Goal: Entertainment & Leisure: Consume media (video, audio)

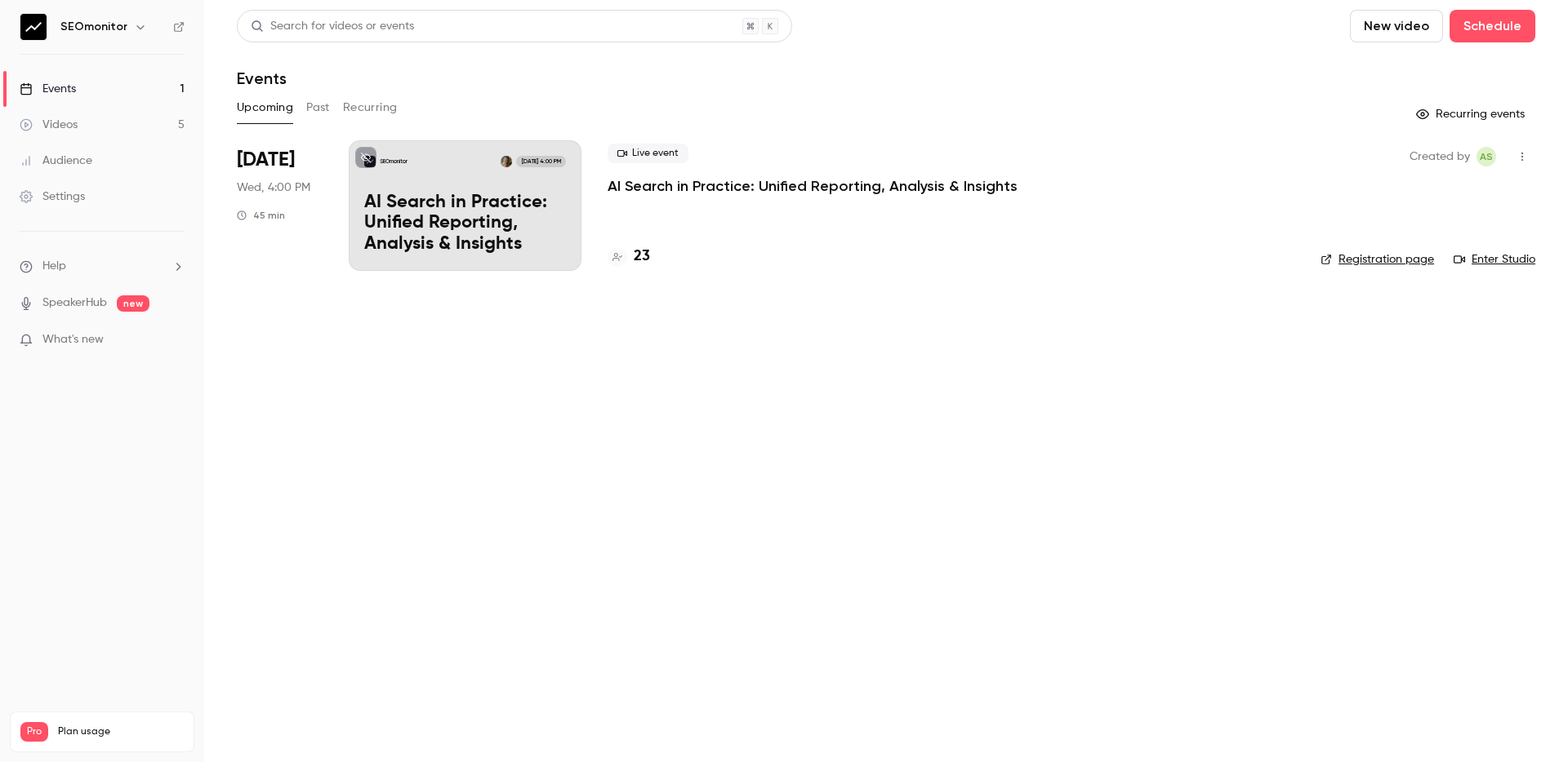
click at [146, 125] on link "Videos 5" at bounding box center [102, 124] width 205 height 36
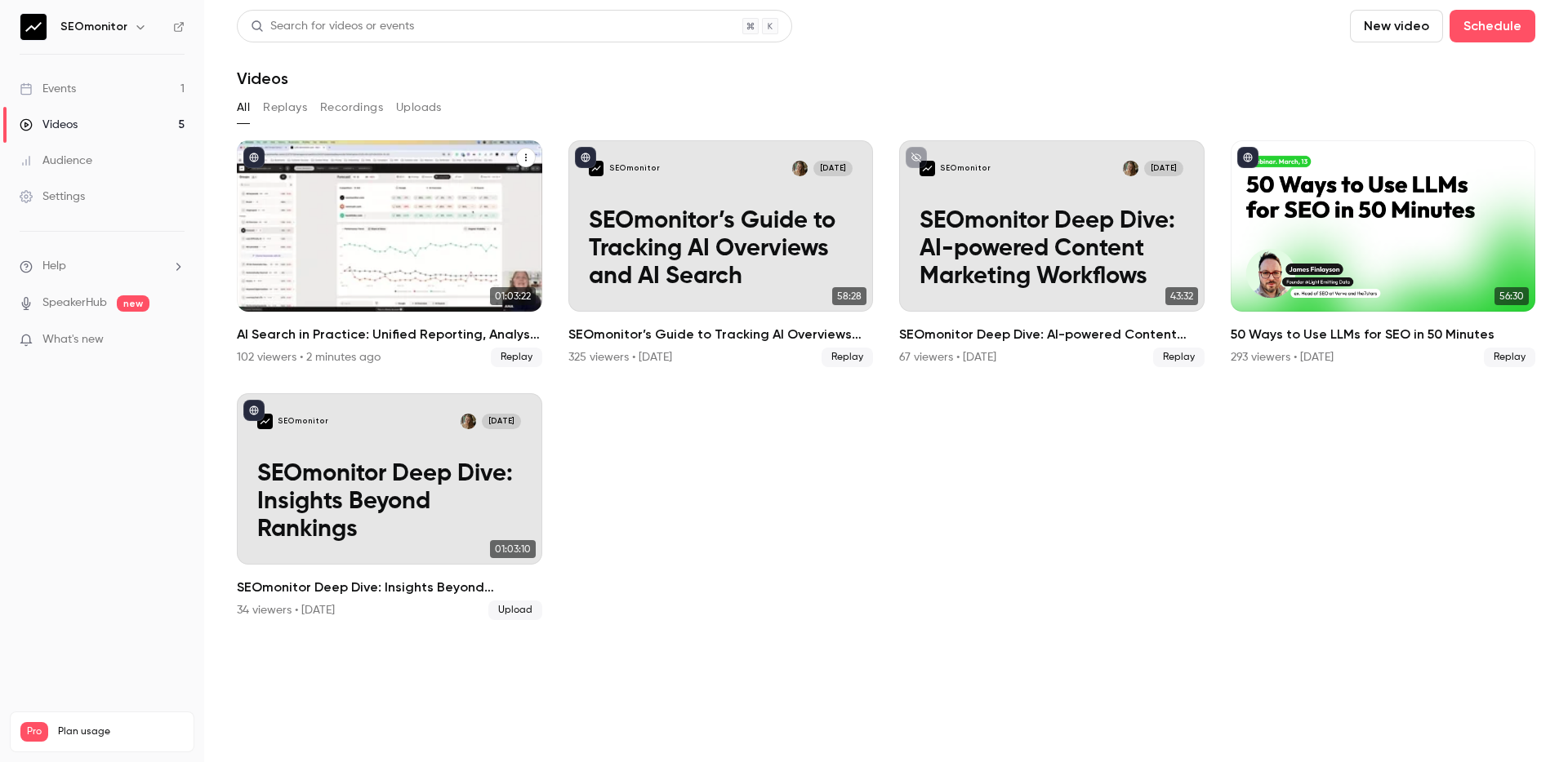
click at [416, 342] on h2 "AI Search in Practice: Unified Reporting, Analysis & Insights" at bounding box center [390, 335] width 305 height 20
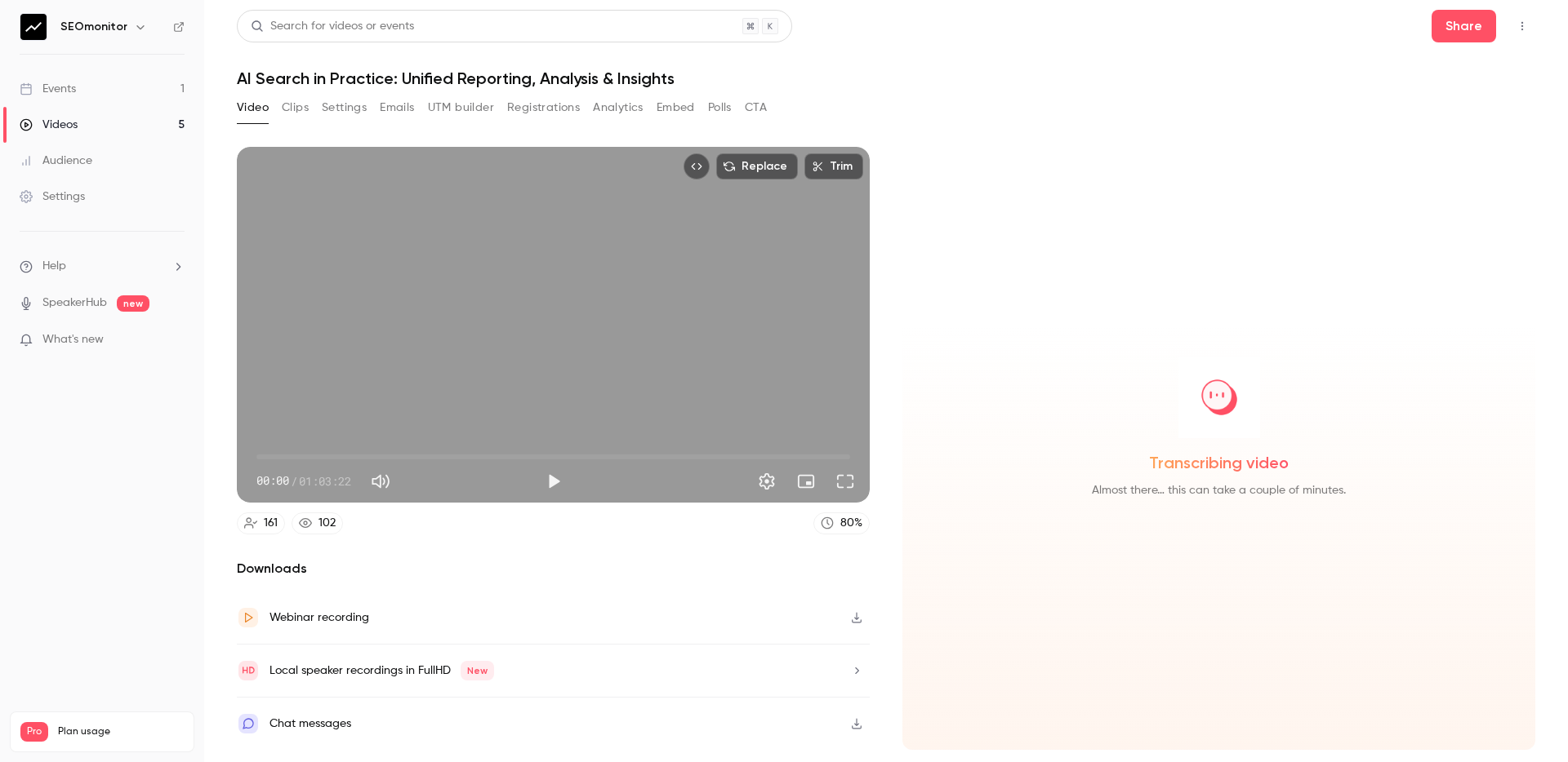
click at [535, 107] on button "Registrations" at bounding box center [543, 108] width 72 height 26
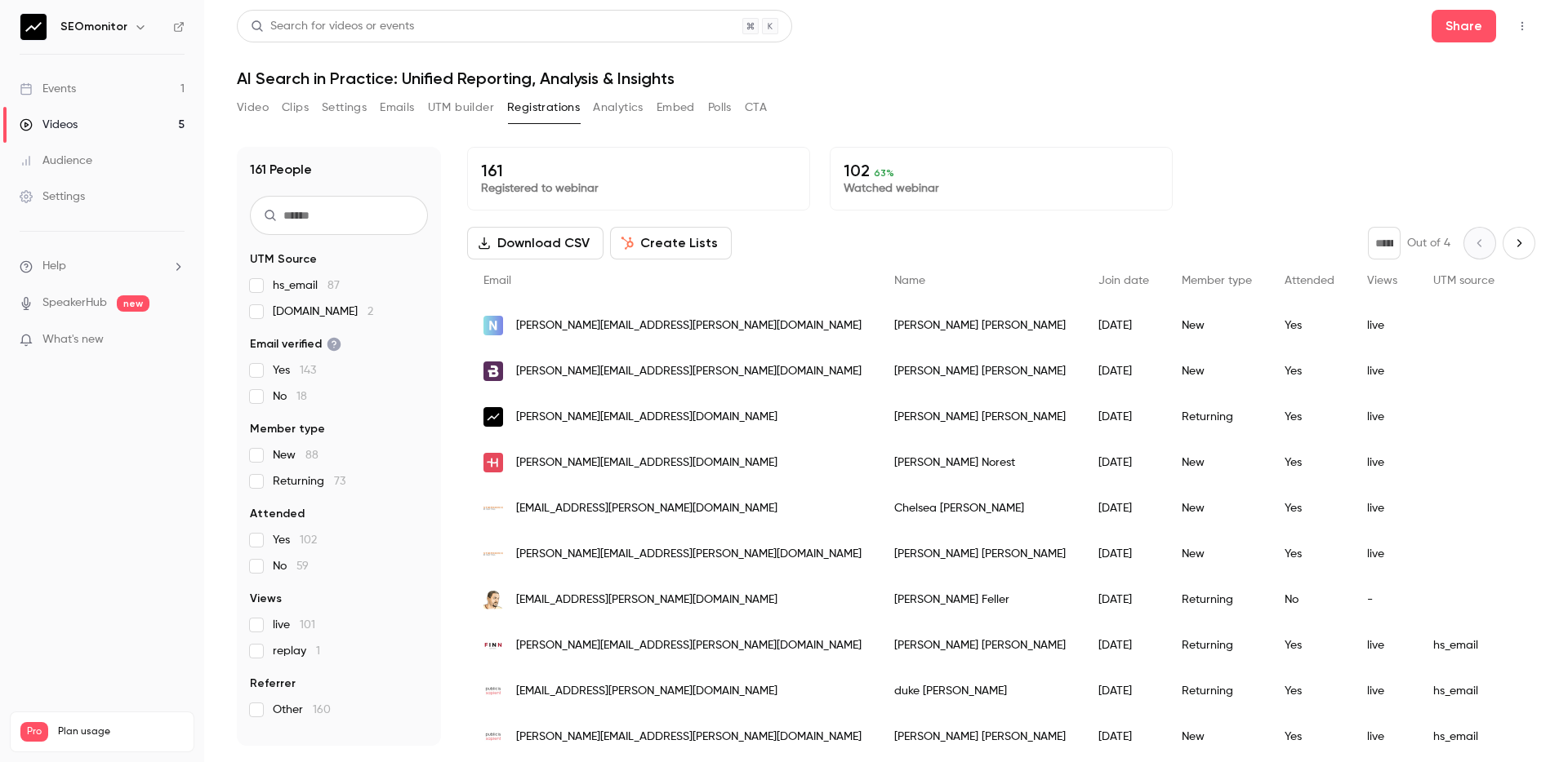
click at [617, 102] on button "Analytics" at bounding box center [619, 108] width 51 height 26
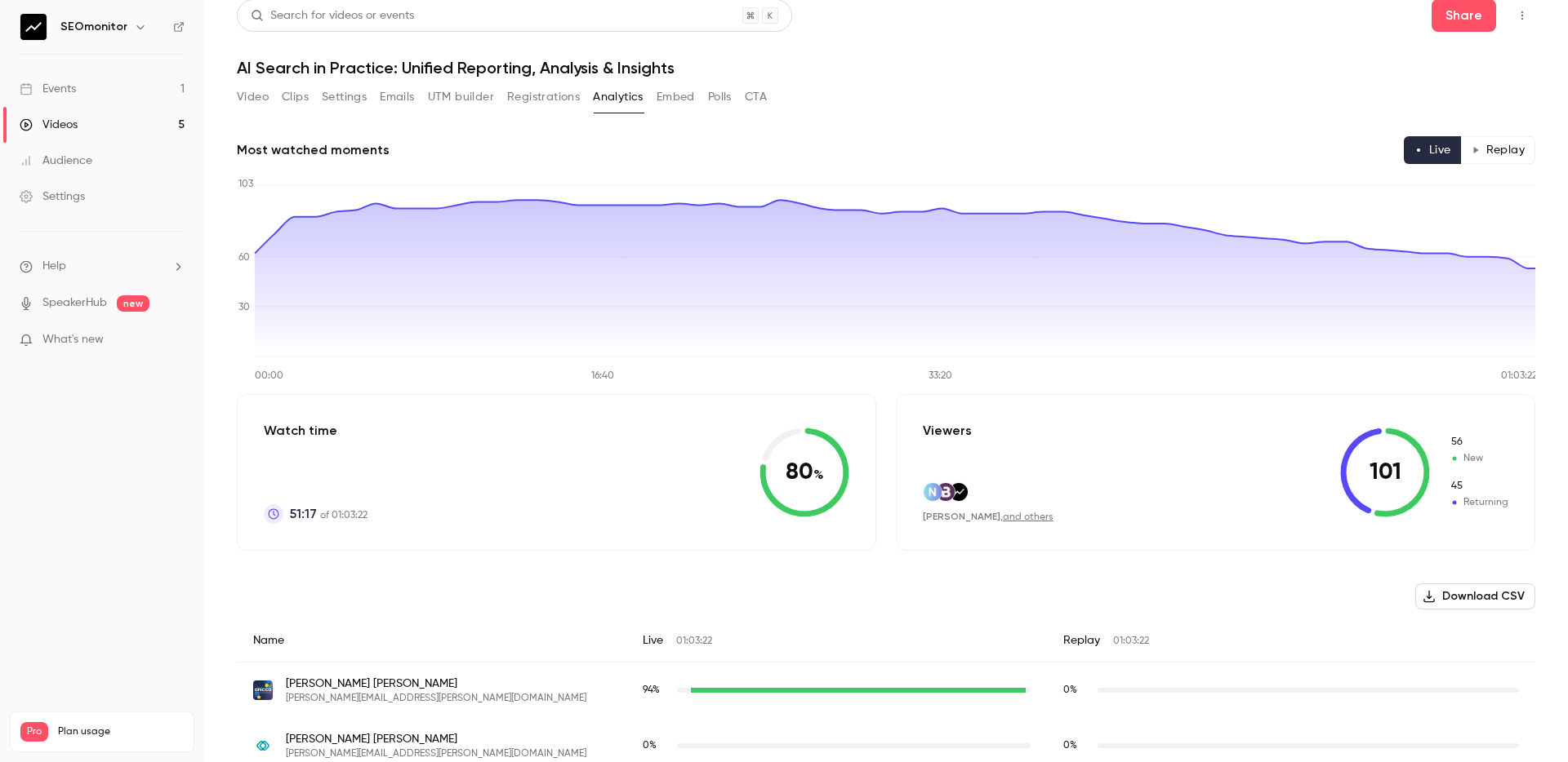
scroll to position [5, 0]
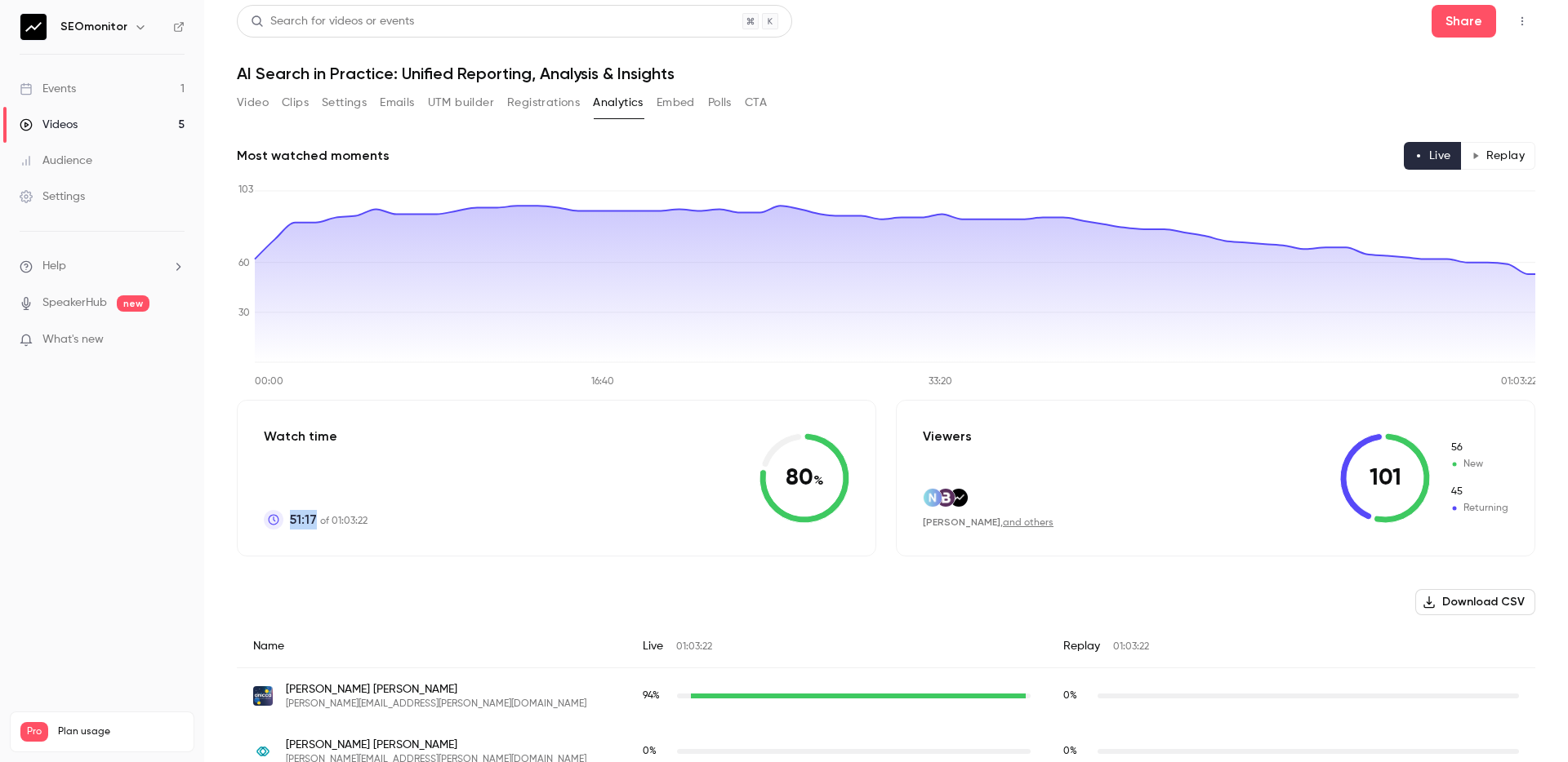
drag, startPoint x: 291, startPoint y: 517, endPoint x: 447, endPoint y: 517, distance: 156.0
click at [447, 517] on div "Watch time 51:17 of 01:03:22 80 %" at bounding box center [556, 478] width 639 height 157
click at [312, 522] on span "51:17" at bounding box center [303, 519] width 27 height 20
drag, startPoint x: 289, startPoint y: 521, endPoint x: 419, endPoint y: 522, distance: 130.0
click at [419, 522] on div "Watch time 51:17 of 01:03:22 80 %" at bounding box center [556, 478] width 639 height 157
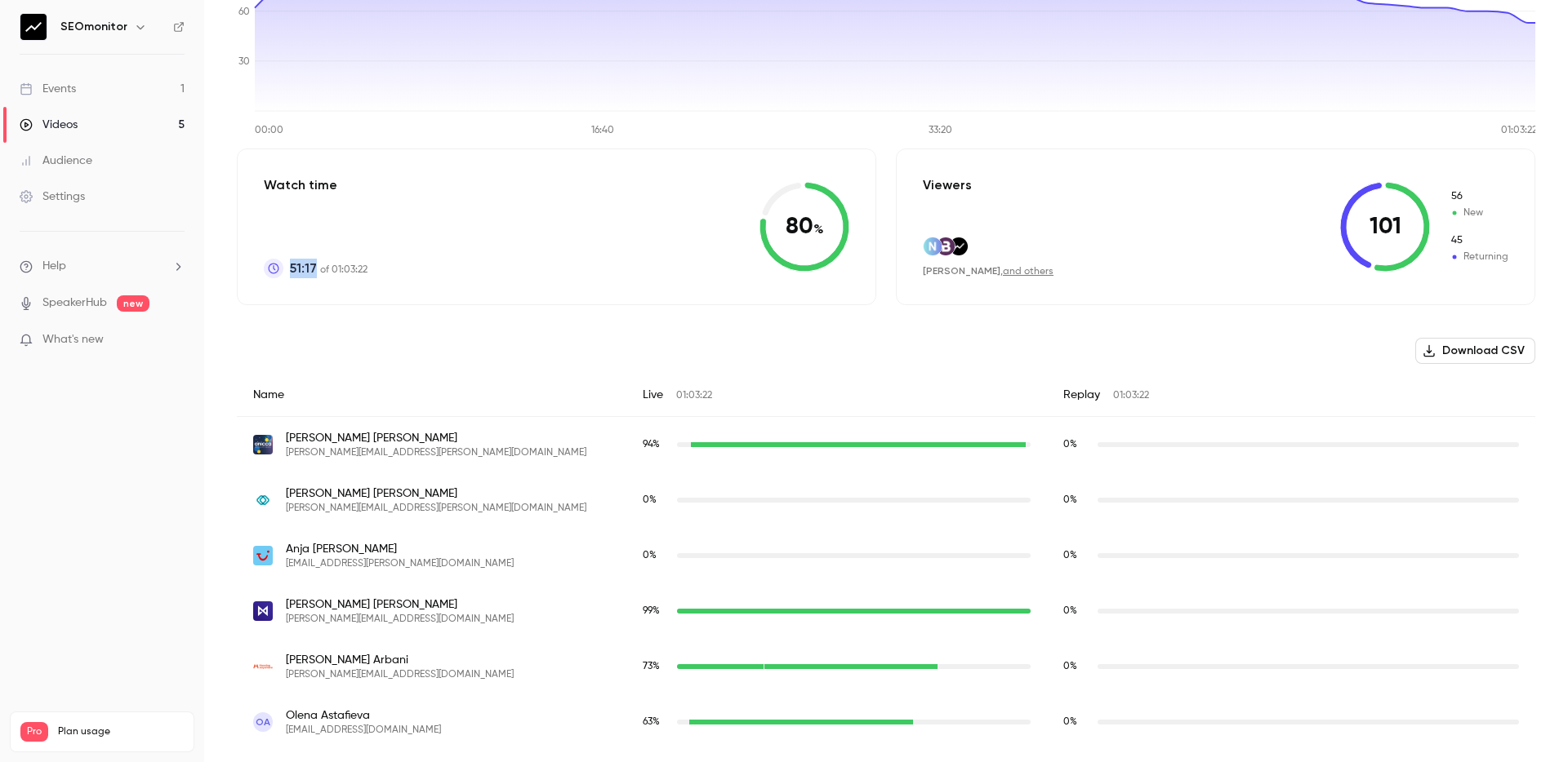
scroll to position [255, 0]
click at [310, 440] on span "[PERSON_NAME]" at bounding box center [436, 438] width 300 height 17
click at [310, 439] on span "[PERSON_NAME]" at bounding box center [436, 438] width 300 height 17
copy span "[PERSON_NAME]"
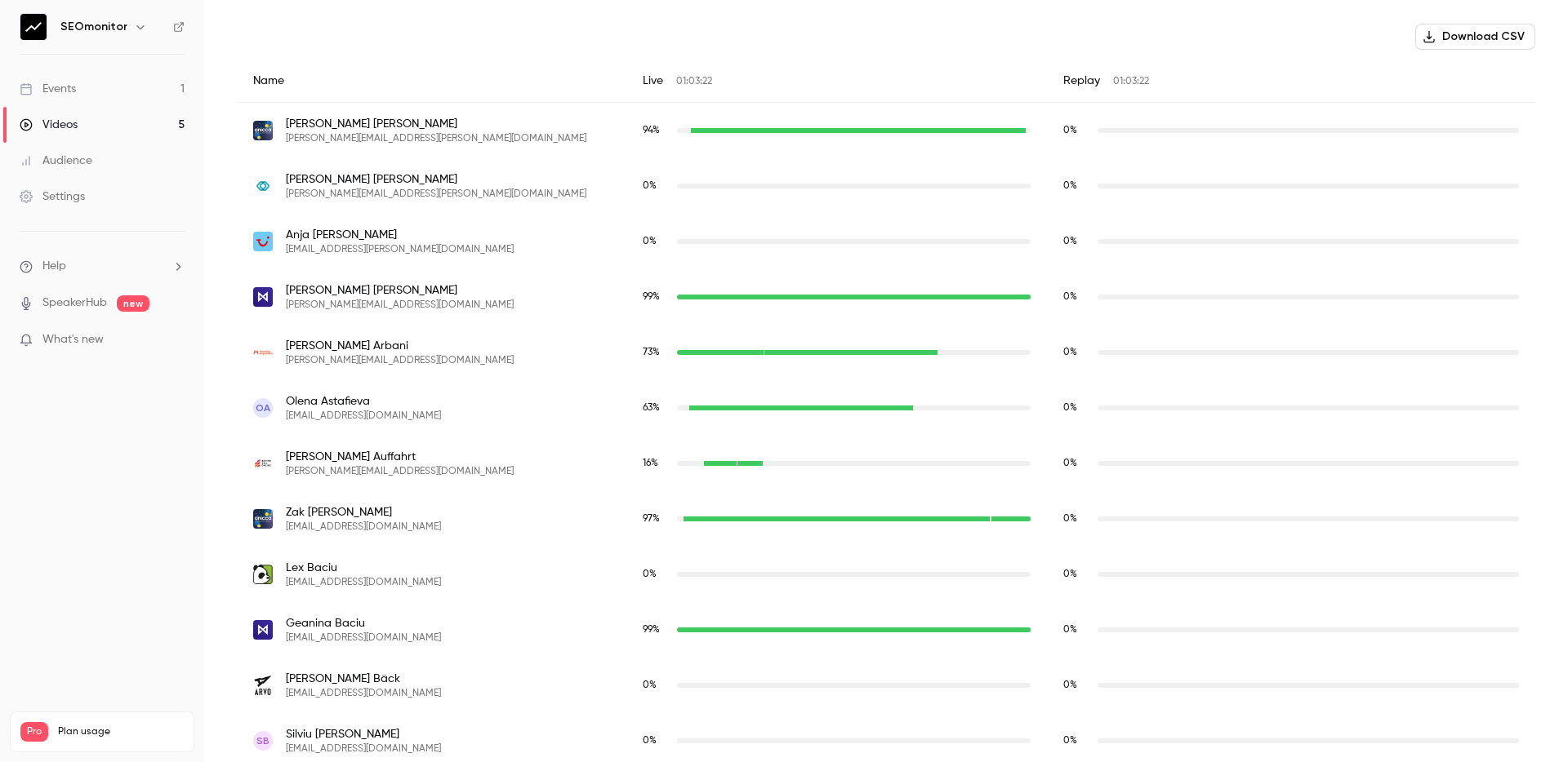
scroll to position [552, 0]
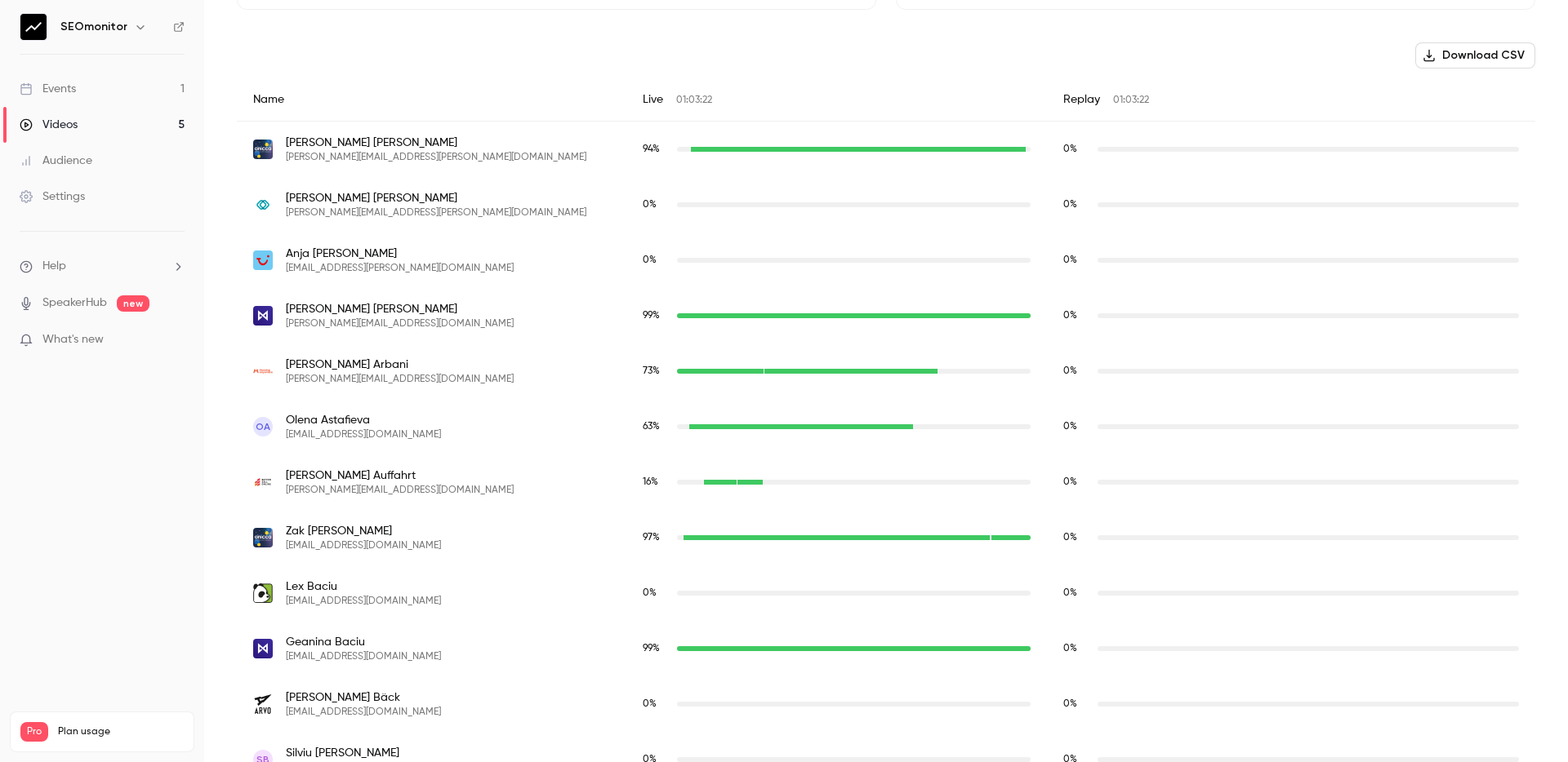
click at [300, 159] on span "[PERSON_NAME][EMAIL_ADDRESS][PERSON_NAME][DOMAIN_NAME]" at bounding box center [436, 157] width 300 height 13
copy span "[PERSON_NAME]"
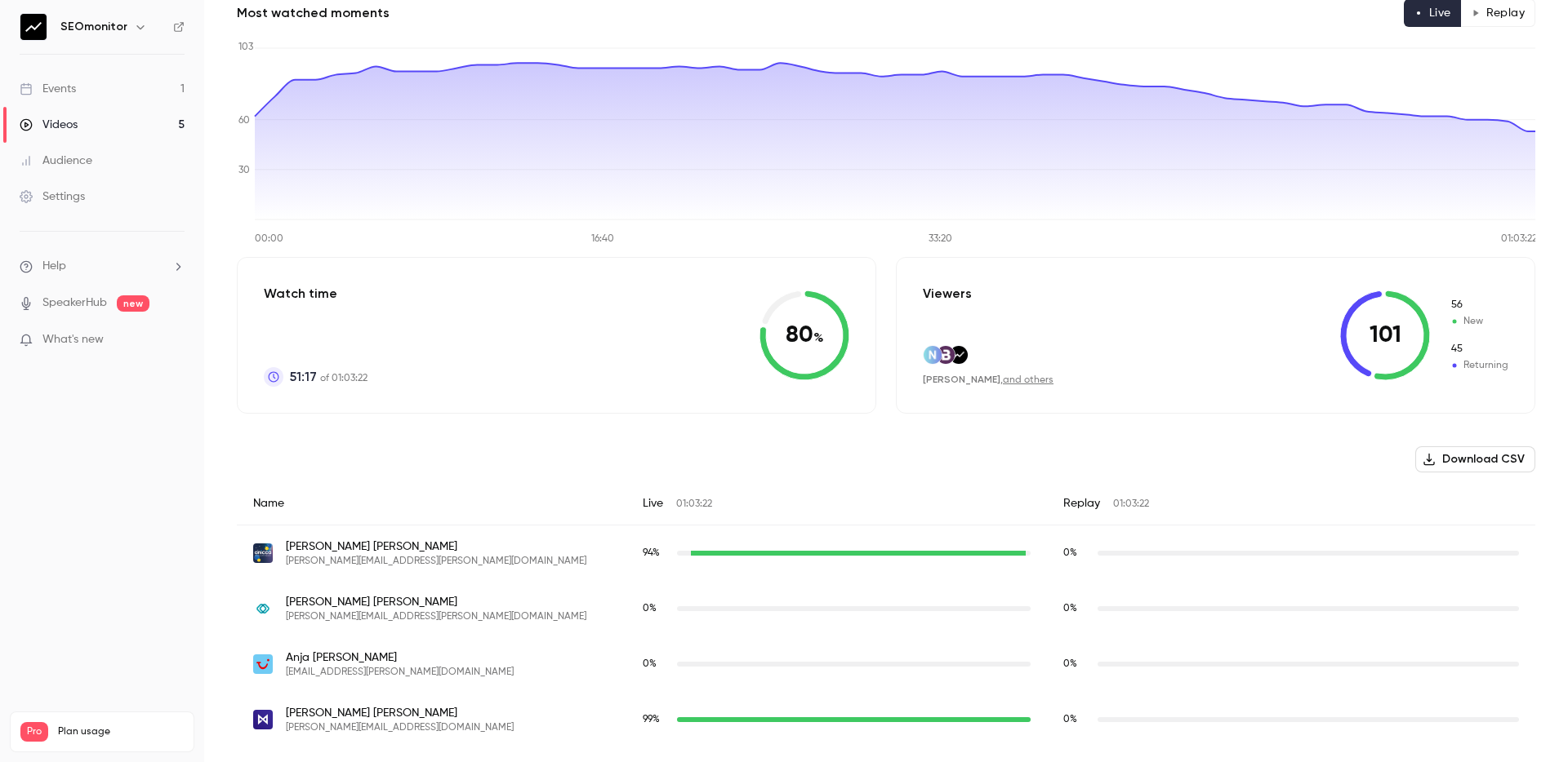
scroll to position [18, 0]
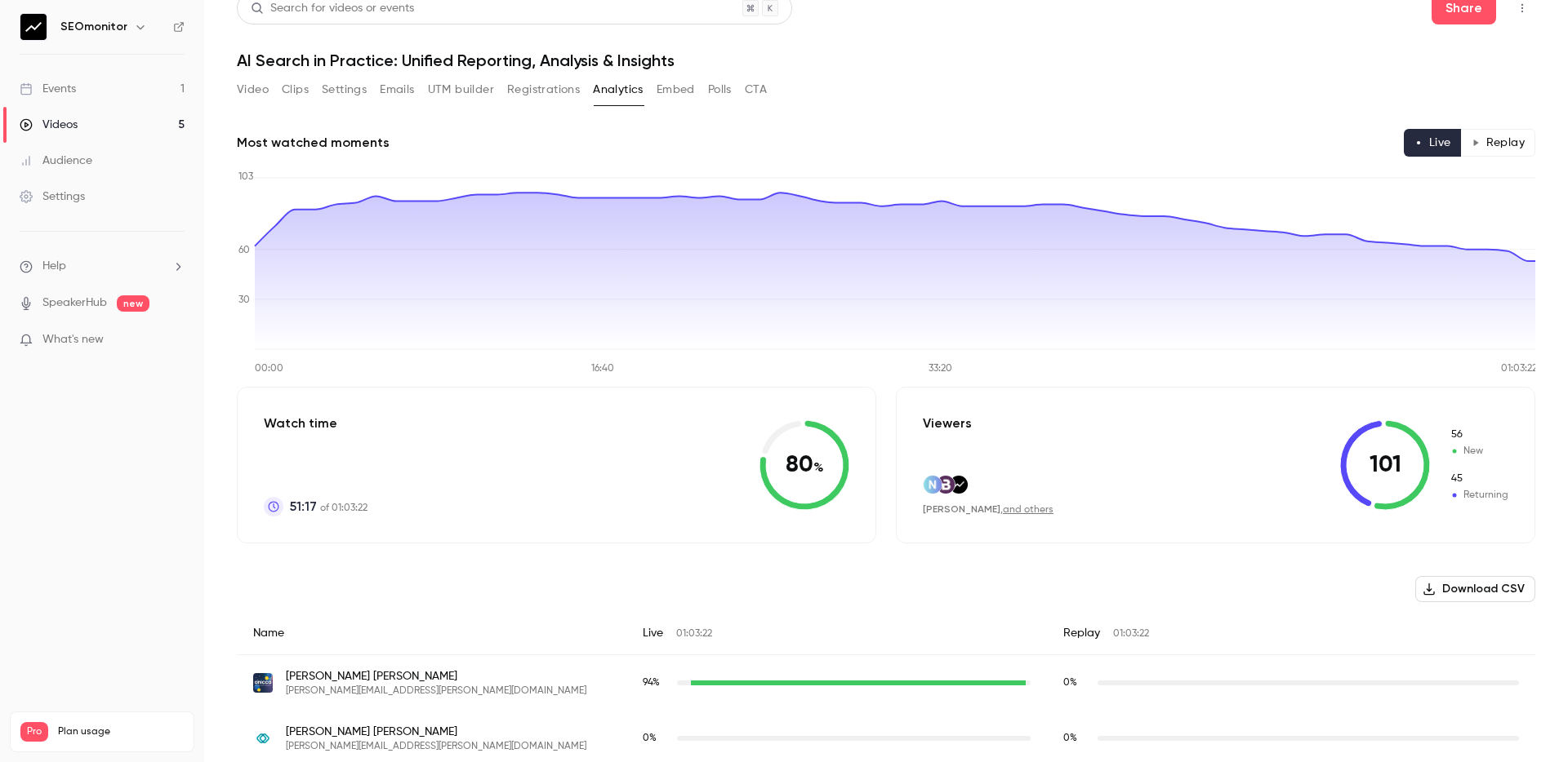
click at [130, 120] on link "Videos 5" at bounding box center [102, 124] width 205 height 36
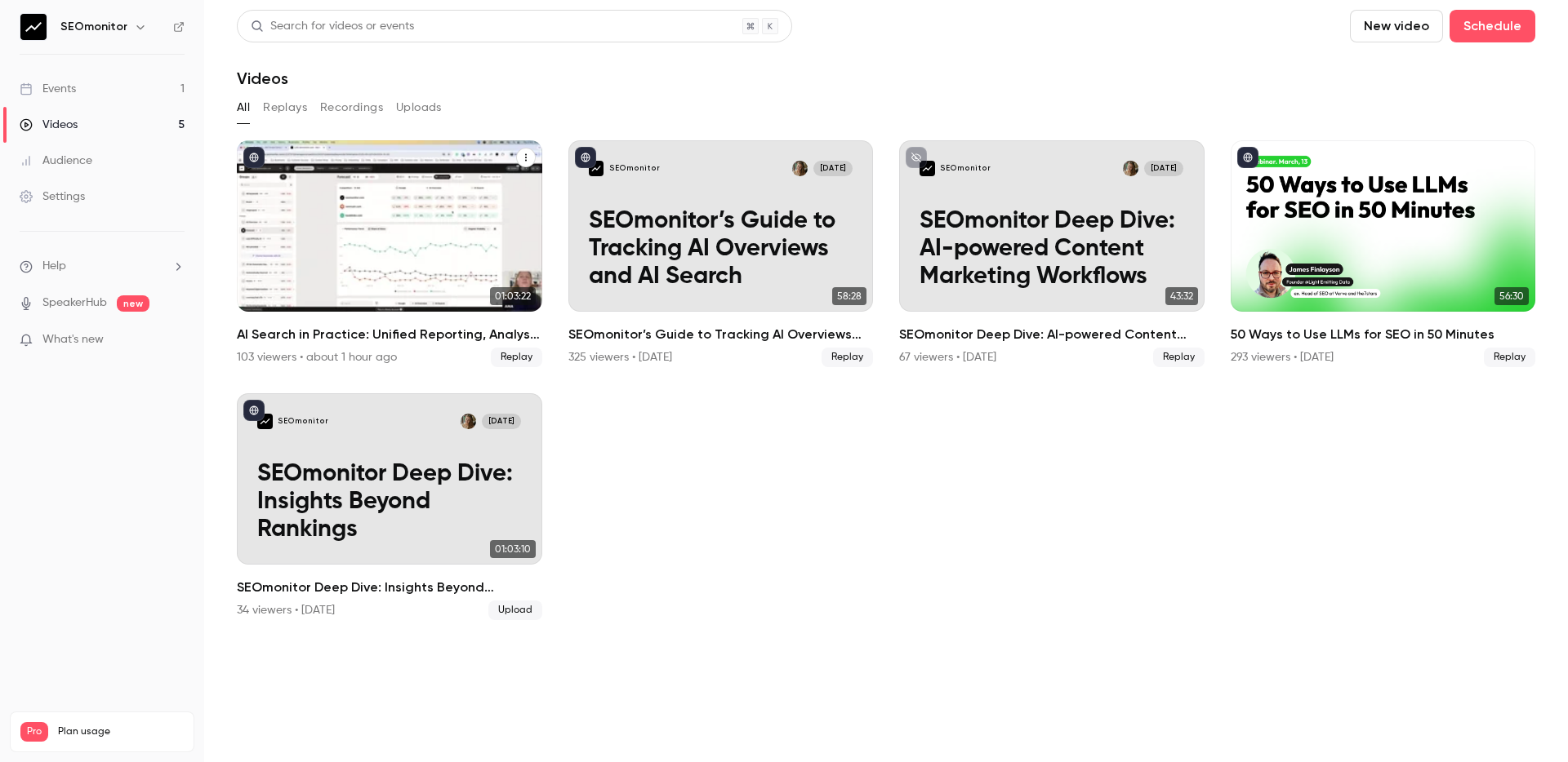
click at [505, 347] on span "Replay" at bounding box center [516, 357] width 52 height 20
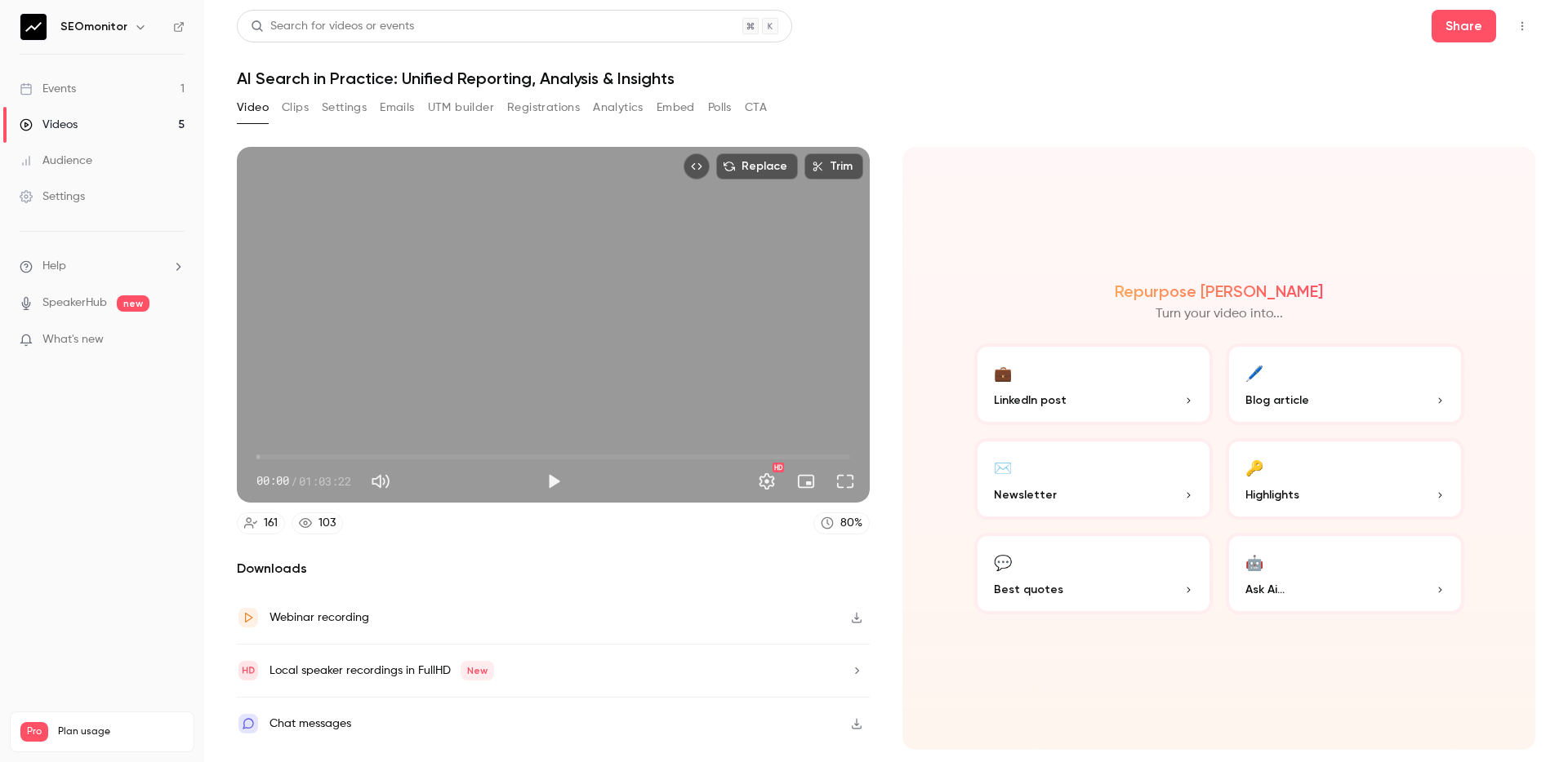
click at [482, 407] on div "Replace Trim 00:00 00:00 / 01:03:22 HD" at bounding box center [553, 325] width 633 height 356
click at [302, 458] on span "04:52" at bounding box center [553, 457] width 594 height 26
click at [338, 464] on span "04:53" at bounding box center [553, 457] width 594 height 26
click at [283, 457] on span "08:43" at bounding box center [553, 457] width 594 height 26
click at [265, 457] on span "02:48" at bounding box center [553, 457] width 594 height 26
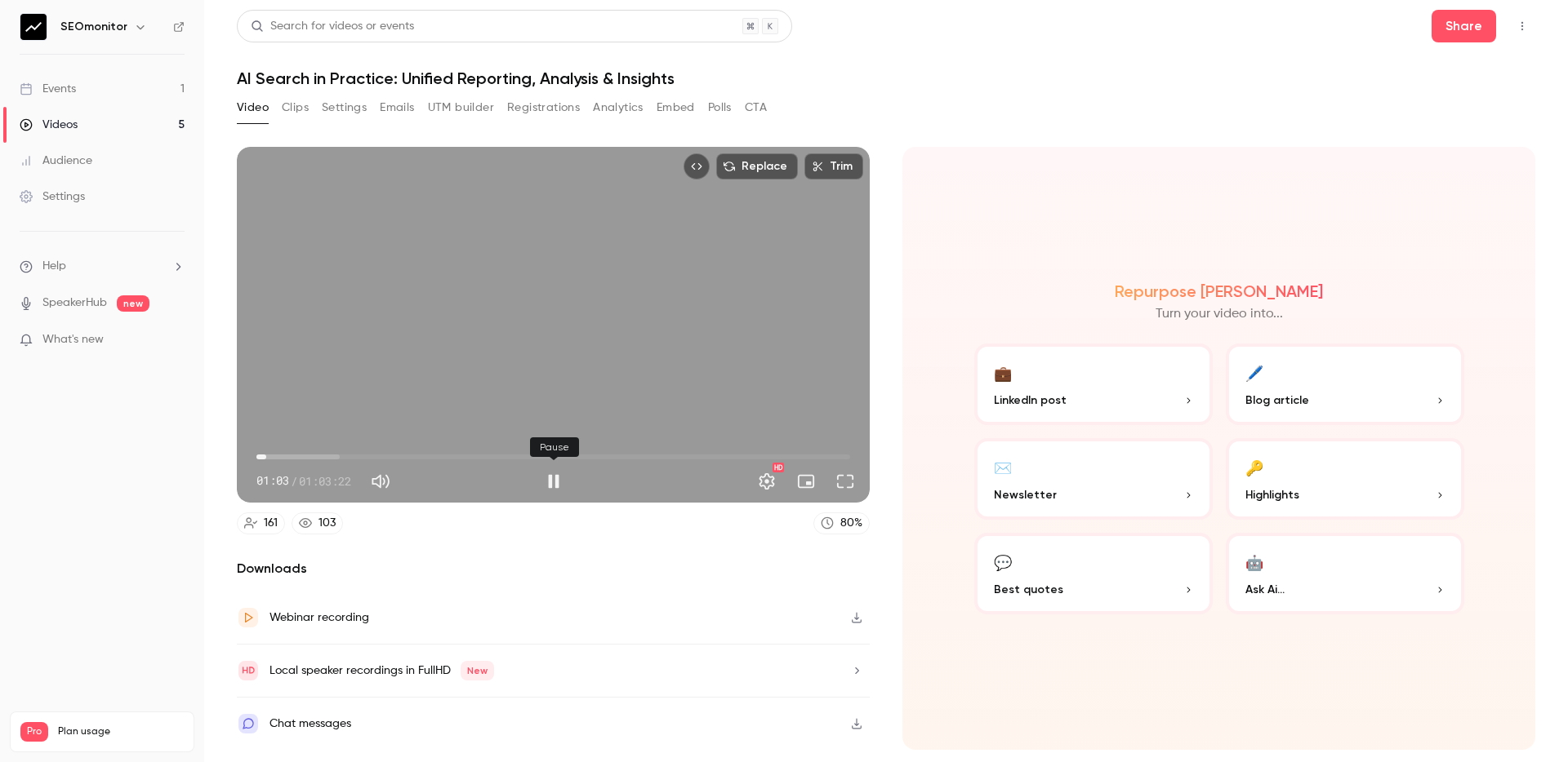
click at [559, 459] on div "Pause" at bounding box center [554, 447] width 49 height 36
click at [530, 456] on span "29:12" at bounding box center [553, 457] width 594 height 26
click at [757, 456] on span "29:13" at bounding box center [553, 457] width 594 height 26
click at [671, 458] on span "53:22" at bounding box center [553, 457] width 594 height 26
click at [619, 455] on span "38:42" at bounding box center [553, 457] width 594 height 26
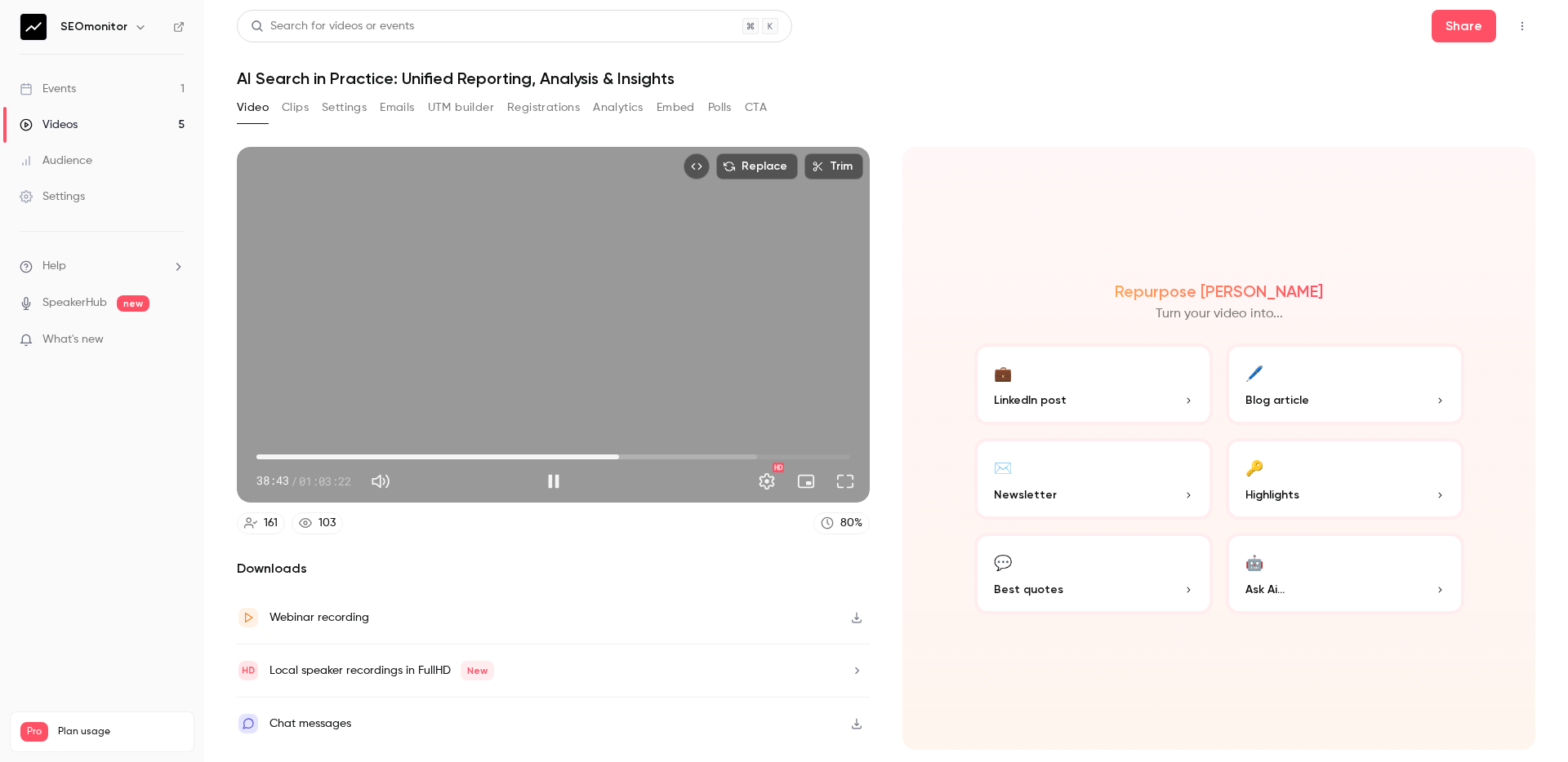
click at [560, 454] on span "38:43" at bounding box center [553, 457] width 594 height 26
type input "******"
click at [616, 362] on div "Replace Trim 32:30 32:30 / 01:03:22 HD" at bounding box center [553, 325] width 633 height 356
click at [421, 617] on div "Webinar recording" at bounding box center [553, 618] width 633 height 53
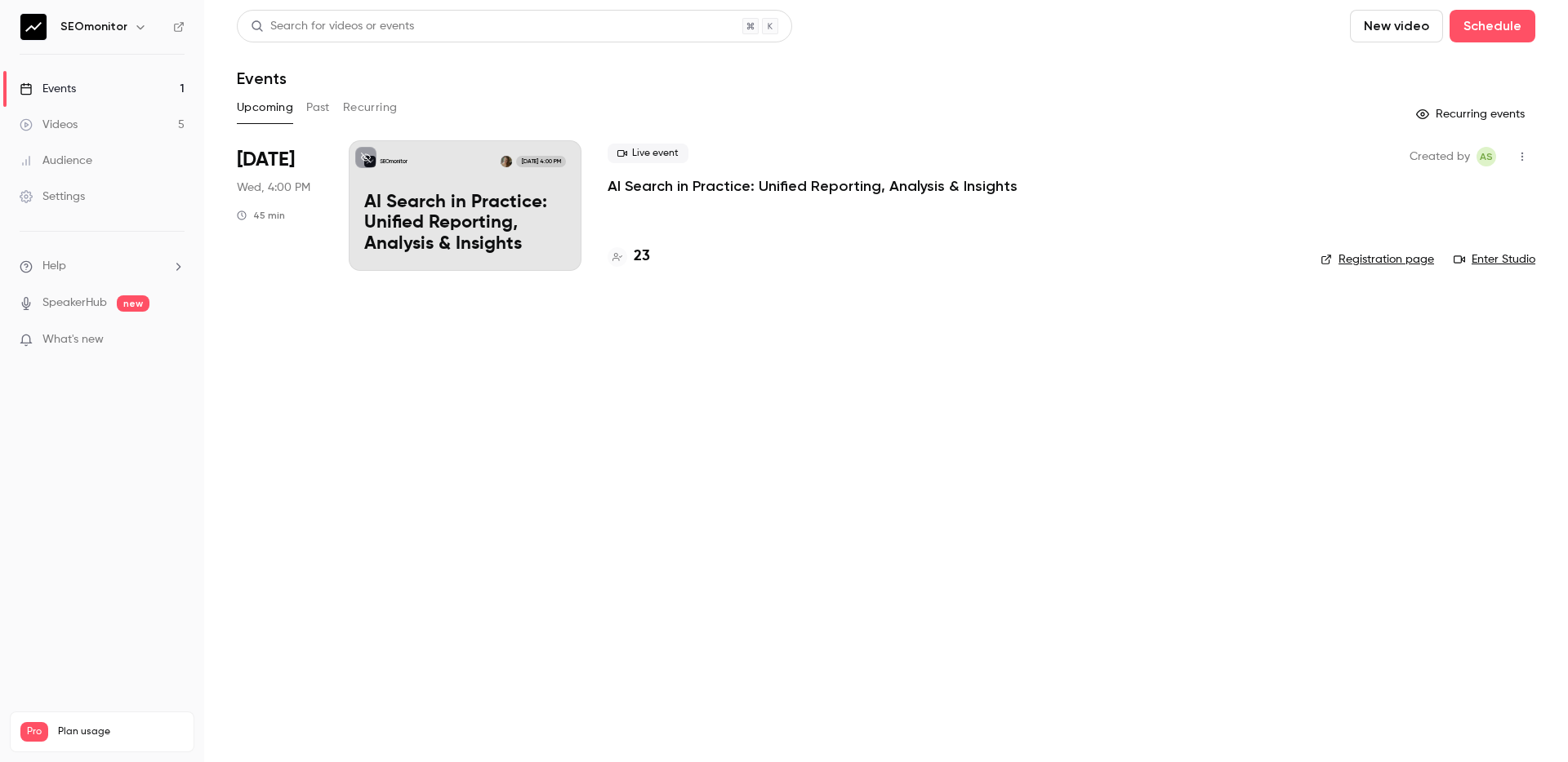
click at [123, 123] on link "Videos 5" at bounding box center [102, 124] width 205 height 36
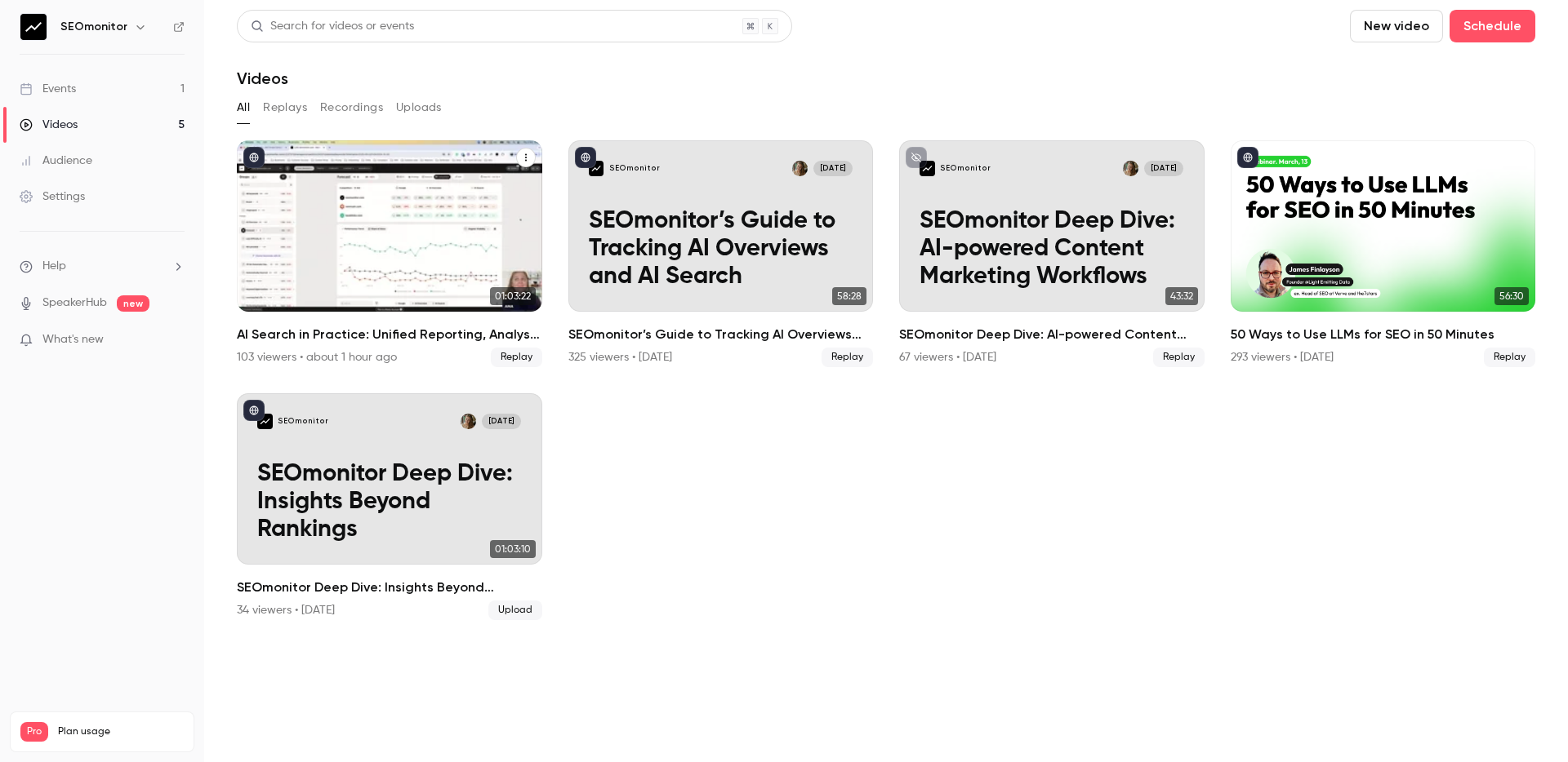
click at [521, 160] on icon "AI Search in Practice: Unified Reporting, Analysis & Insights" at bounding box center [526, 157] width 10 height 10
click at [635, 99] on div at bounding box center [784, 381] width 1568 height 762
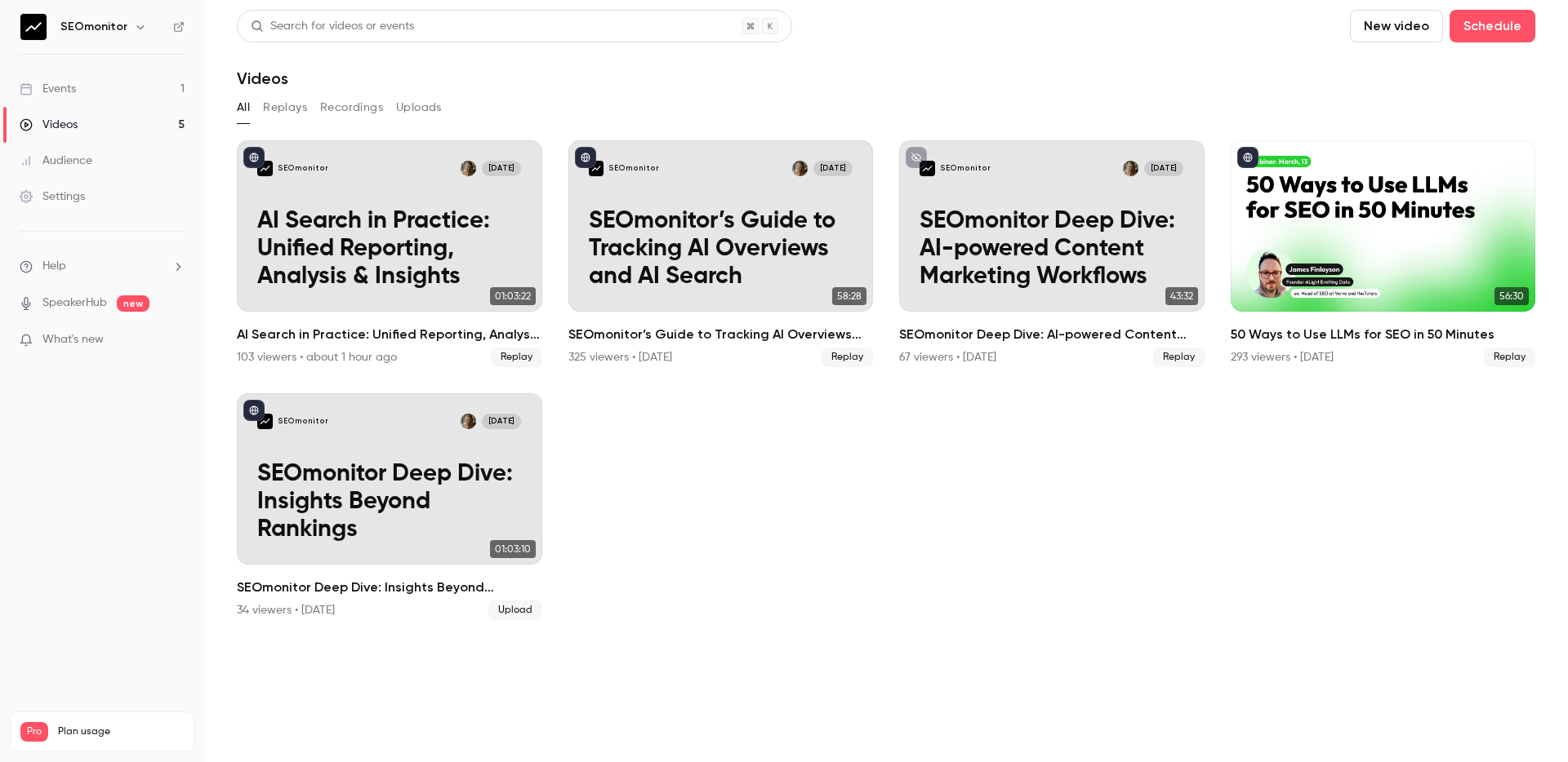
click at [156, 92] on link "Events 1" at bounding box center [102, 89] width 205 height 36
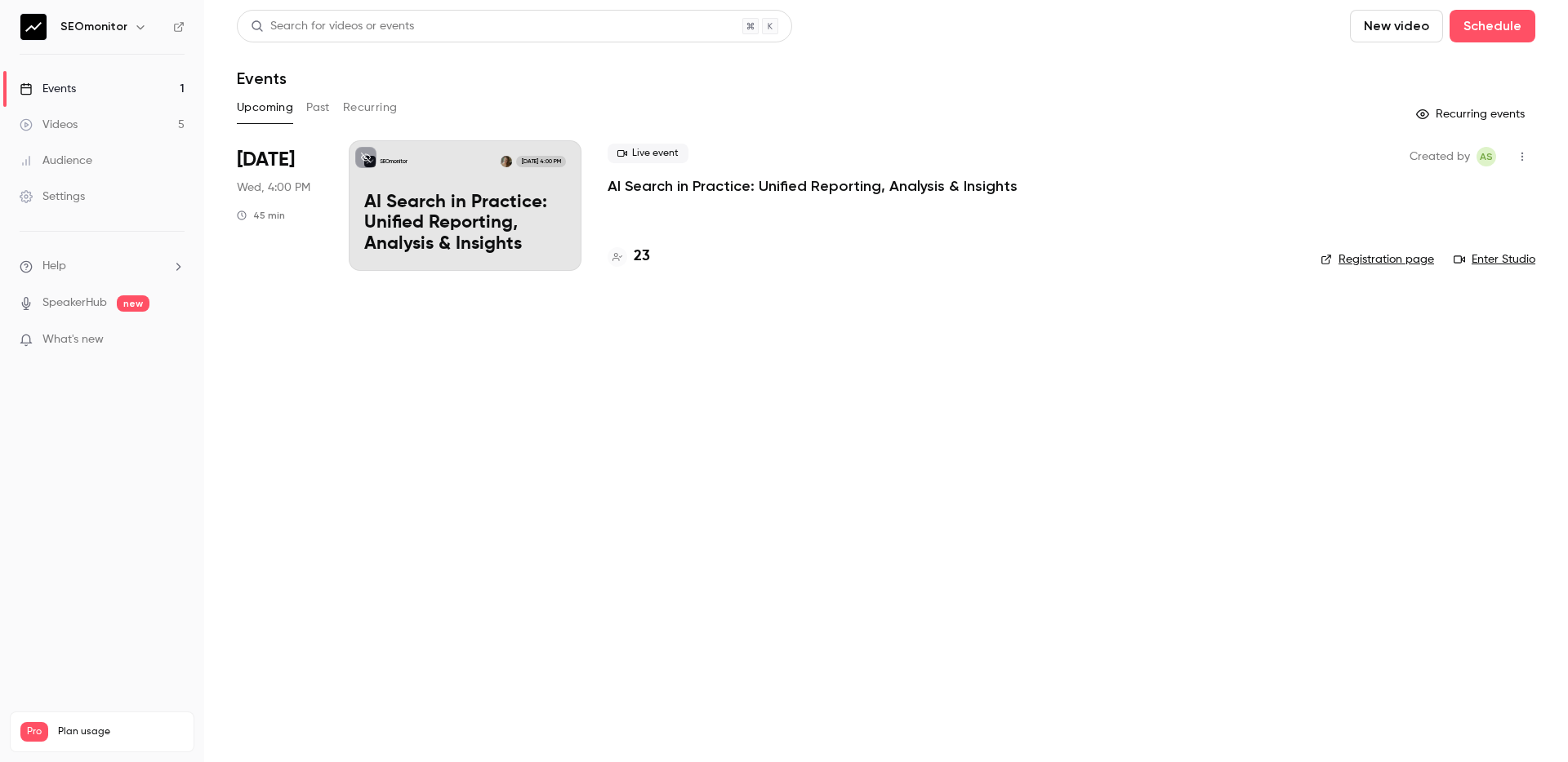
click at [482, 189] on div "SEOmonitor Oct 8, 4:00 PM AI Search in Practice: Unified Reporting, Analysis & …" at bounding box center [465, 204] width 233 height 130
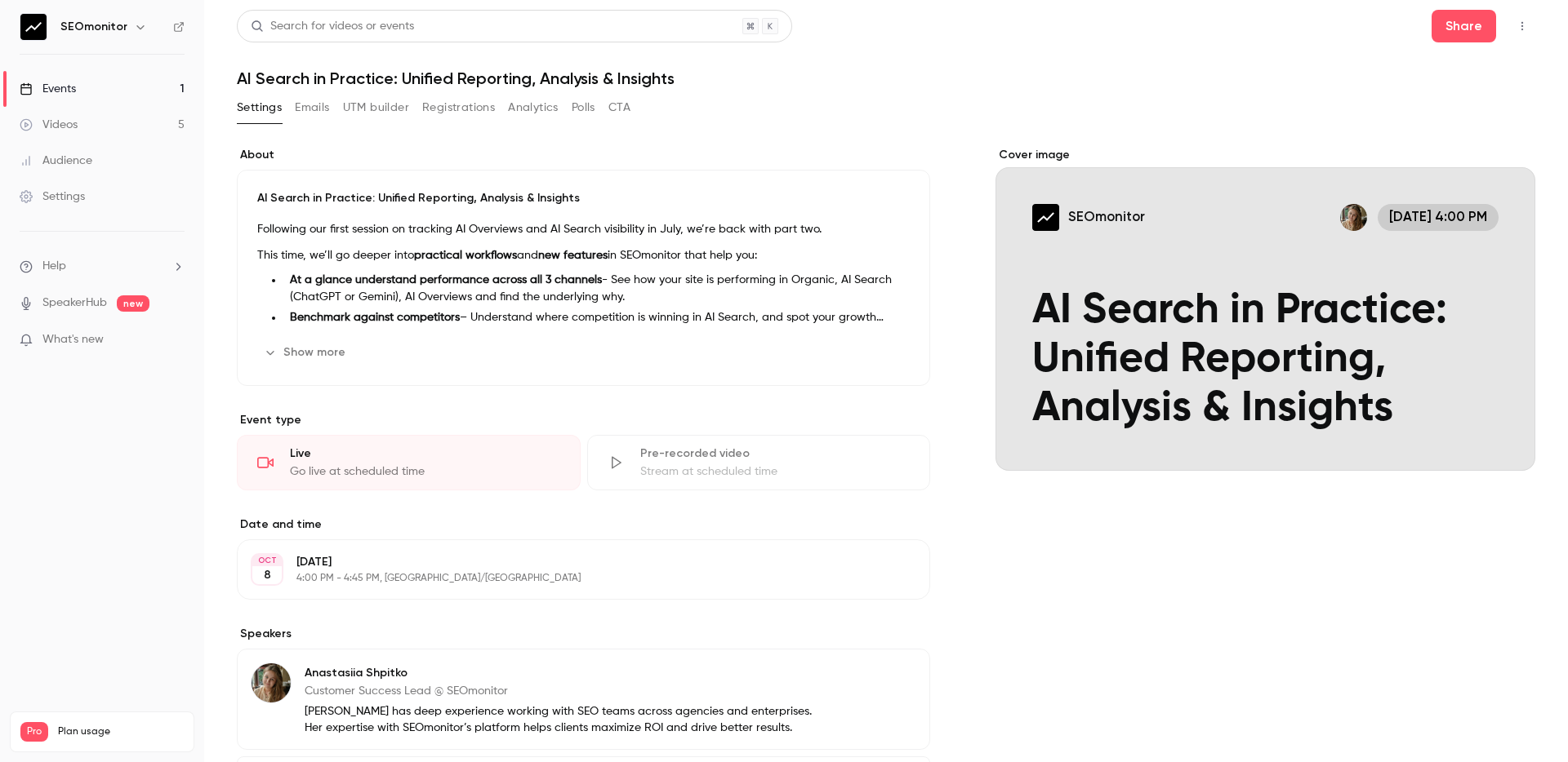
click at [1525, 32] on button "button" at bounding box center [1522, 25] width 26 height 26
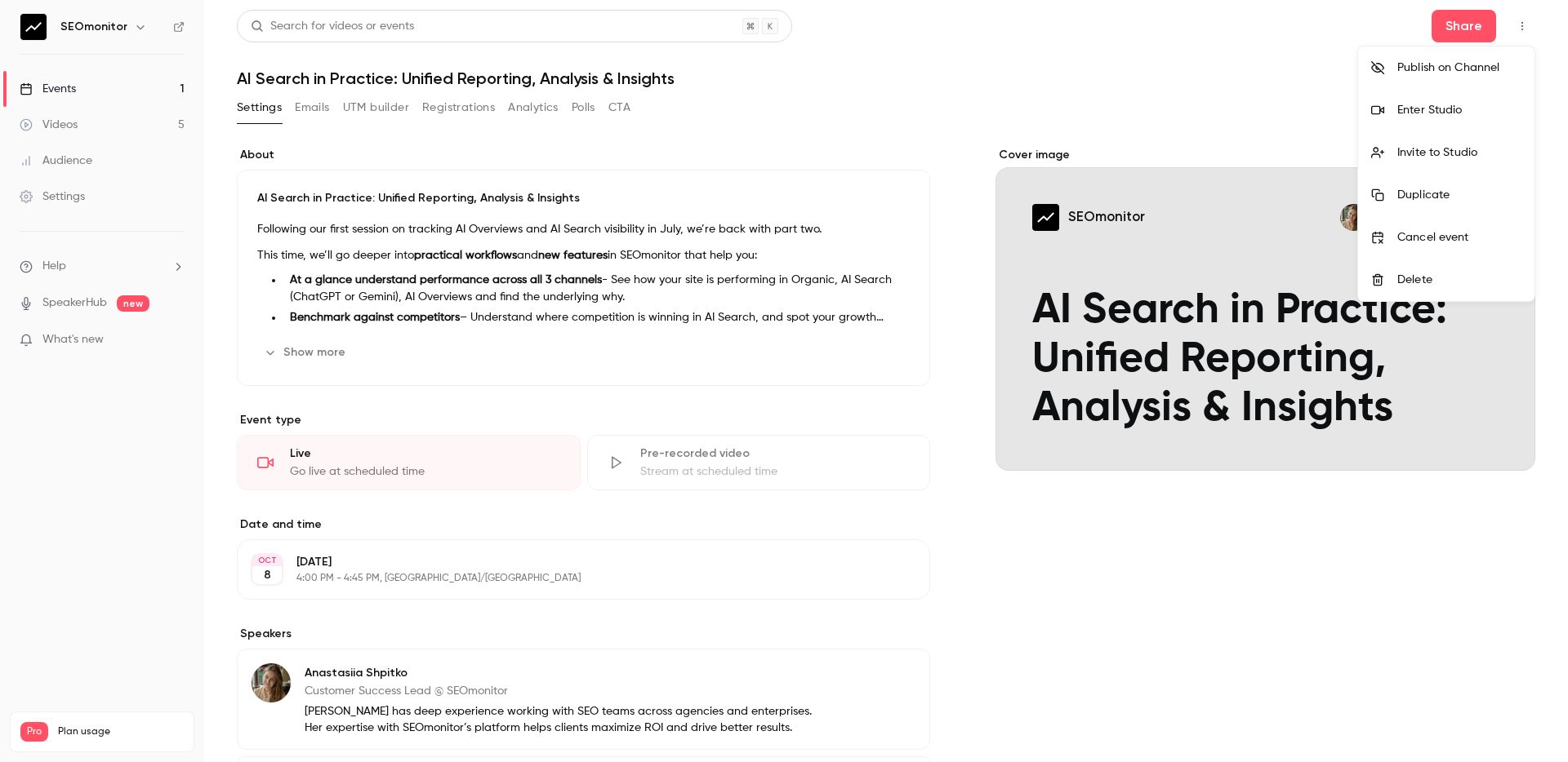
click at [1451, 68] on div "Publish on Channel" at bounding box center [1458, 67] width 124 height 17
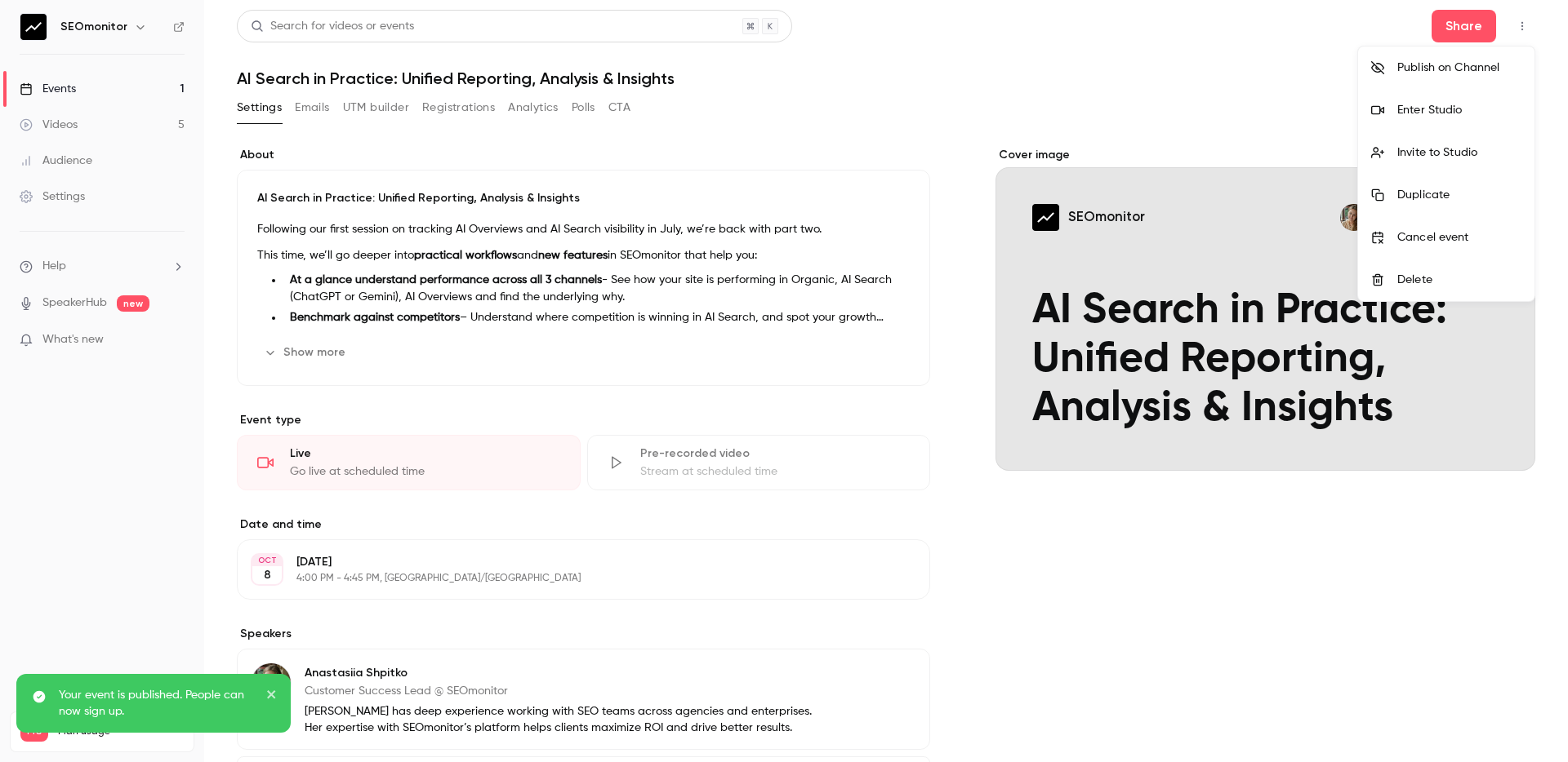
click at [1079, 86] on div at bounding box center [784, 381] width 1568 height 762
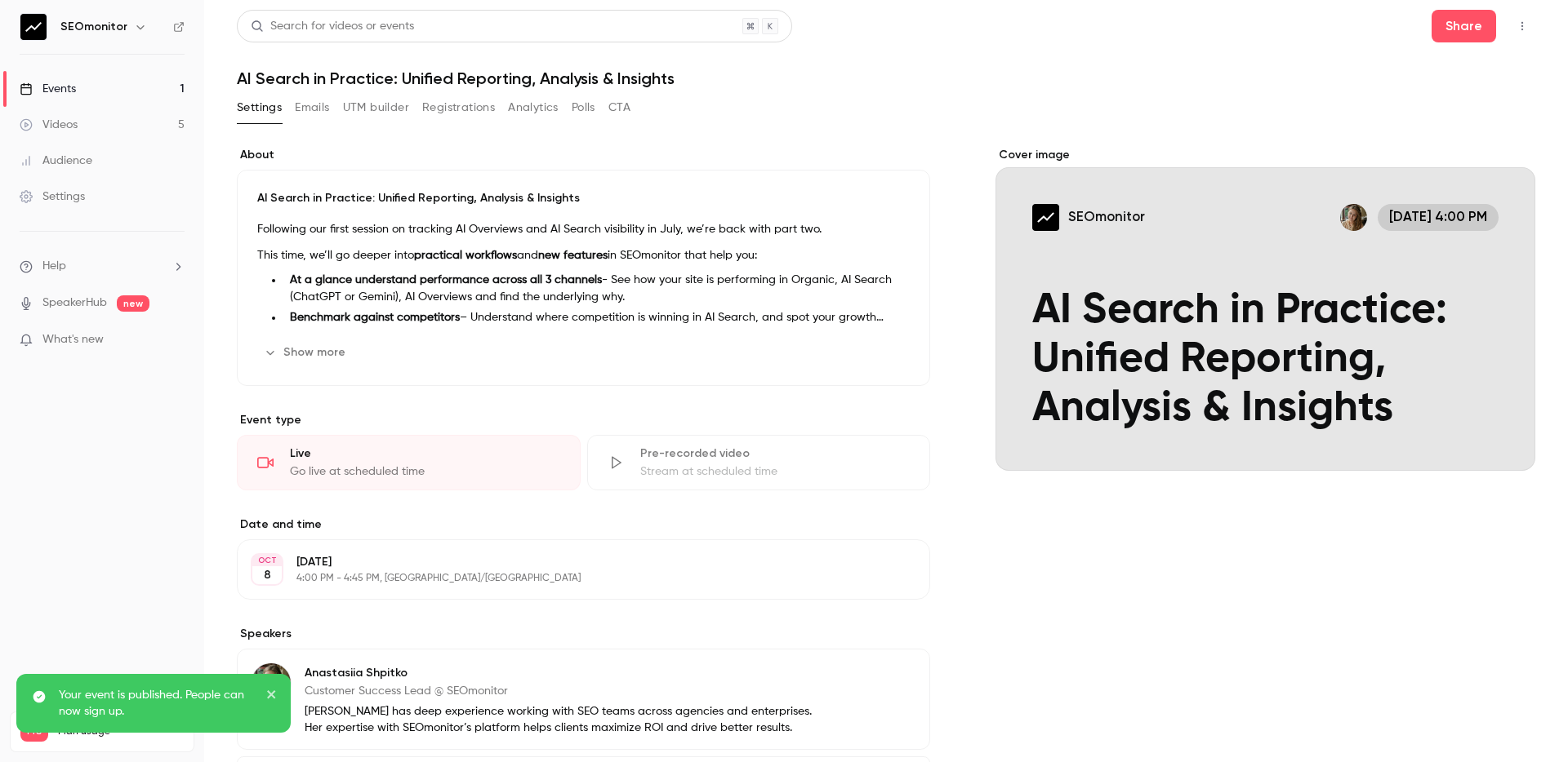
click at [470, 345] on div "Show more Edit" at bounding box center [583, 352] width 653 height 26
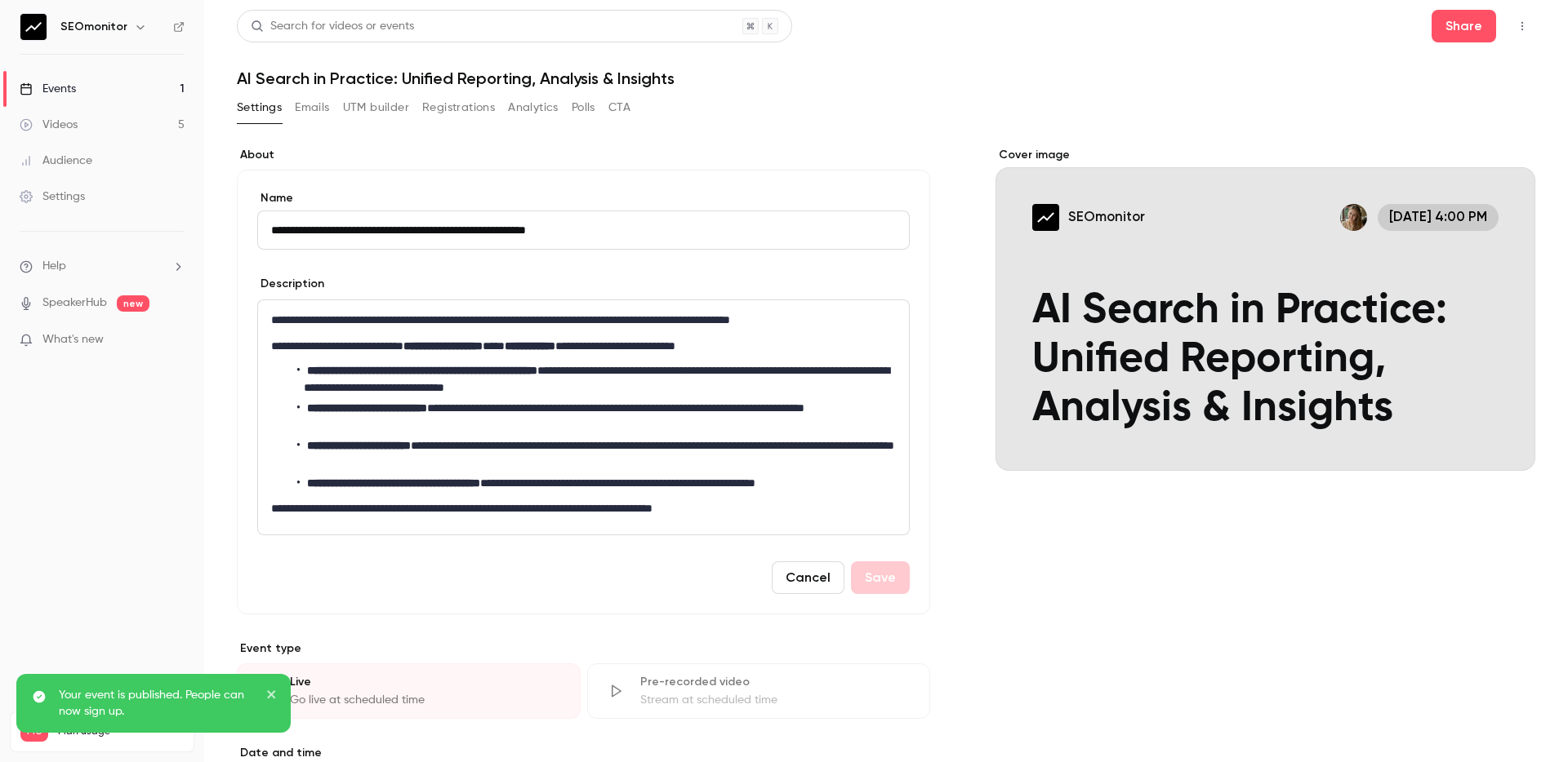
scroll to position [16, 0]
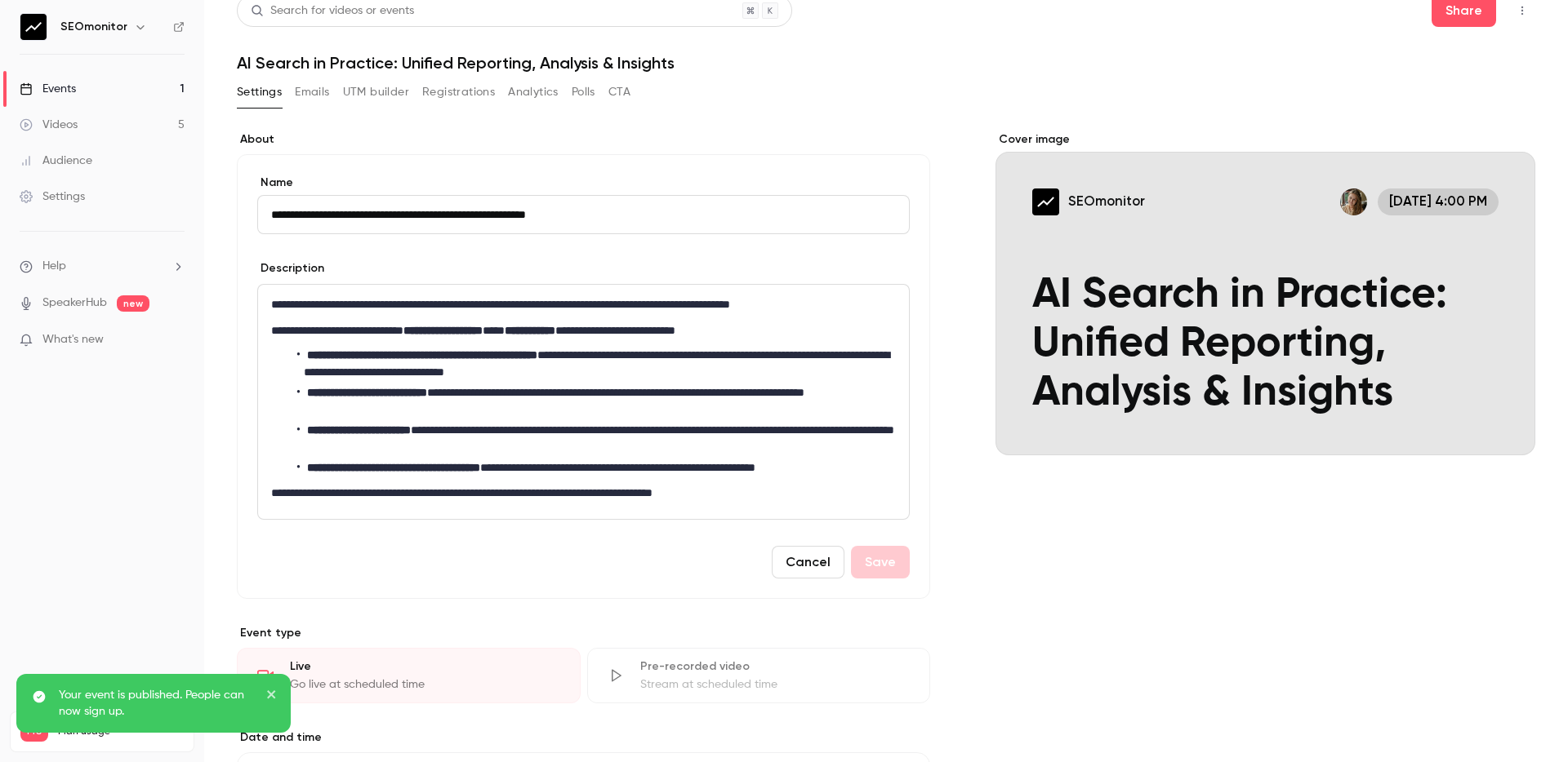
click at [825, 562] on button "Cancel" at bounding box center [807, 561] width 72 height 32
